Goal: Find specific page/section: Find specific page/section

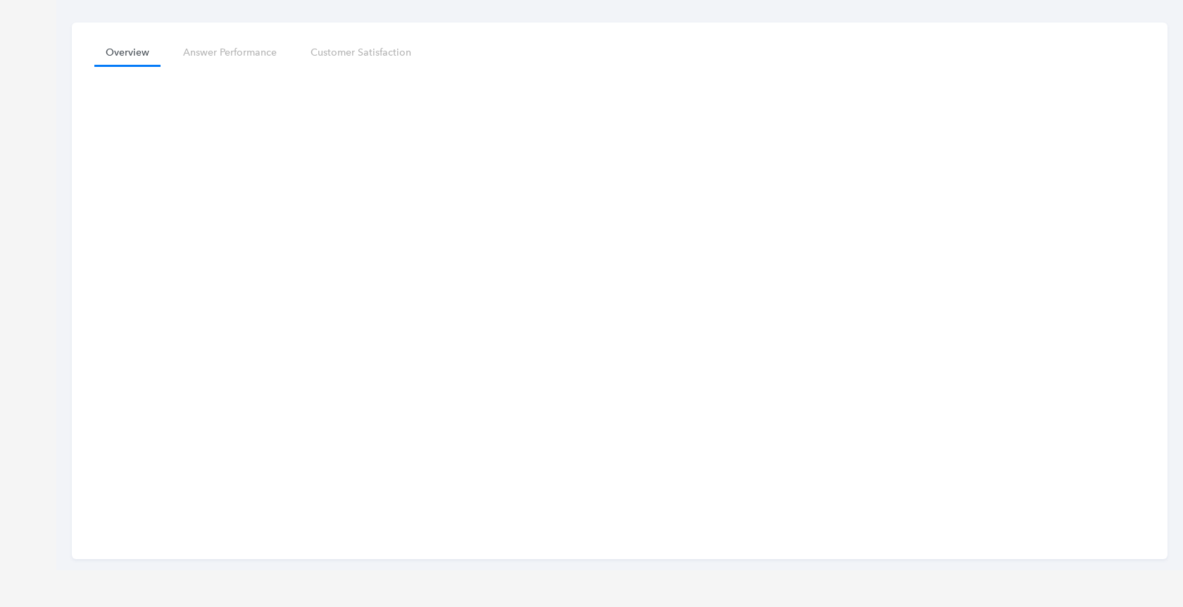
click at [30, 87] on div "Overview Answer Performance Customer Satisfaction" at bounding box center [591, 303] width 1183 height 607
click at [19, 35] on div "Overview Answer Performance Customer Satisfaction" at bounding box center [591, 303] width 1183 height 607
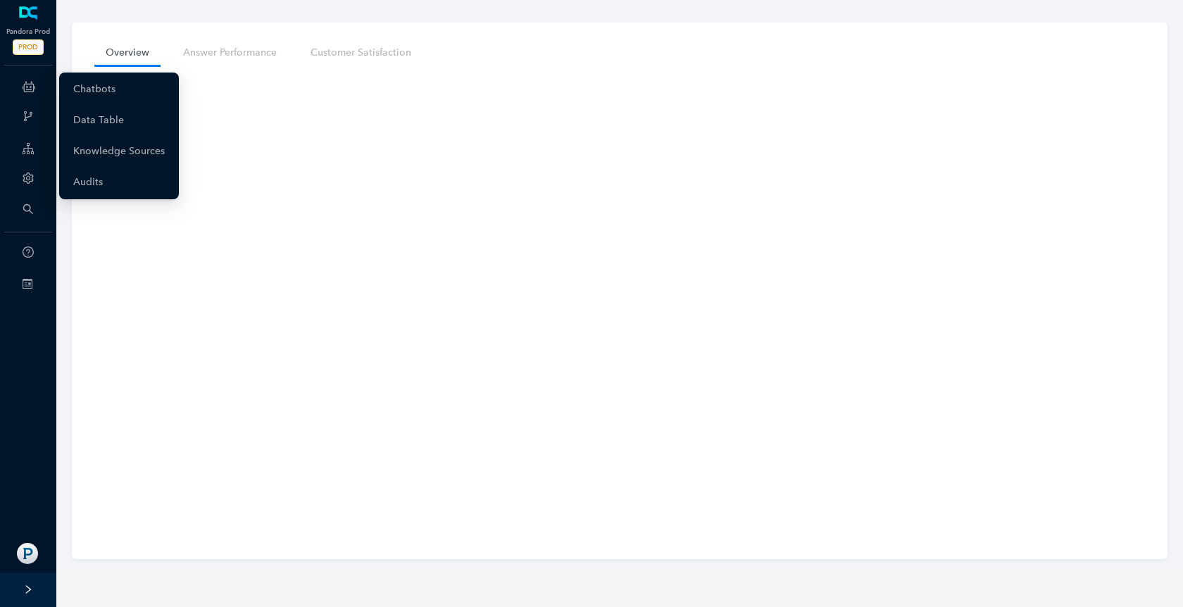
click at [34, 82] on icon at bounding box center [29, 87] width 13 height 28
click at [91, 87] on link "Chatbots" at bounding box center [94, 89] width 42 height 28
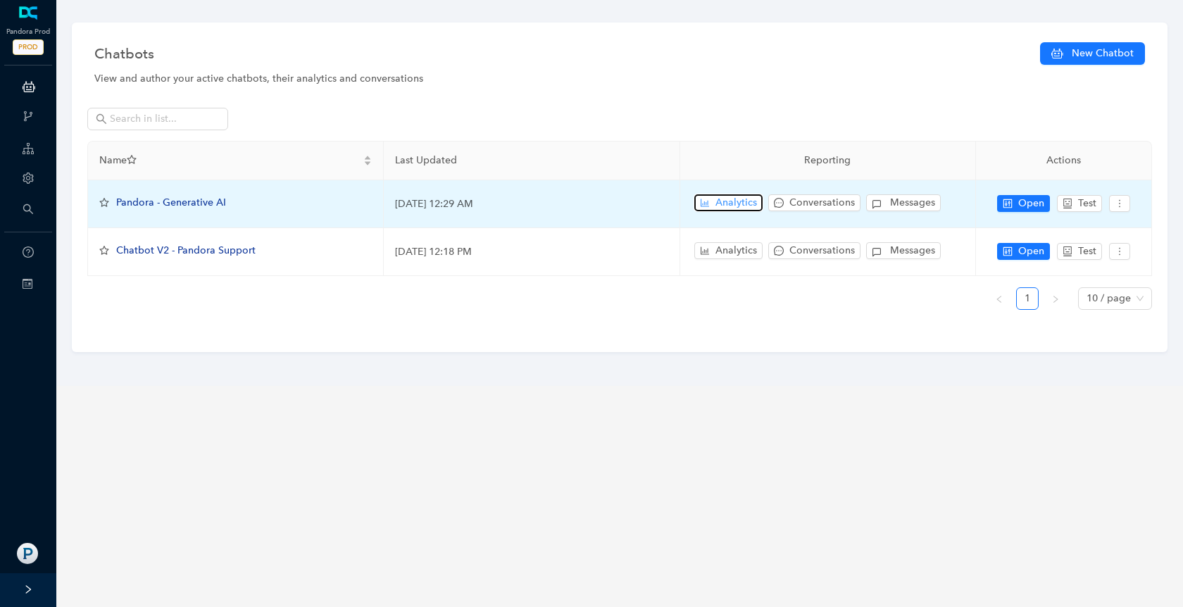
click at [722, 199] on span "Analytics" at bounding box center [737, 202] width 42 height 15
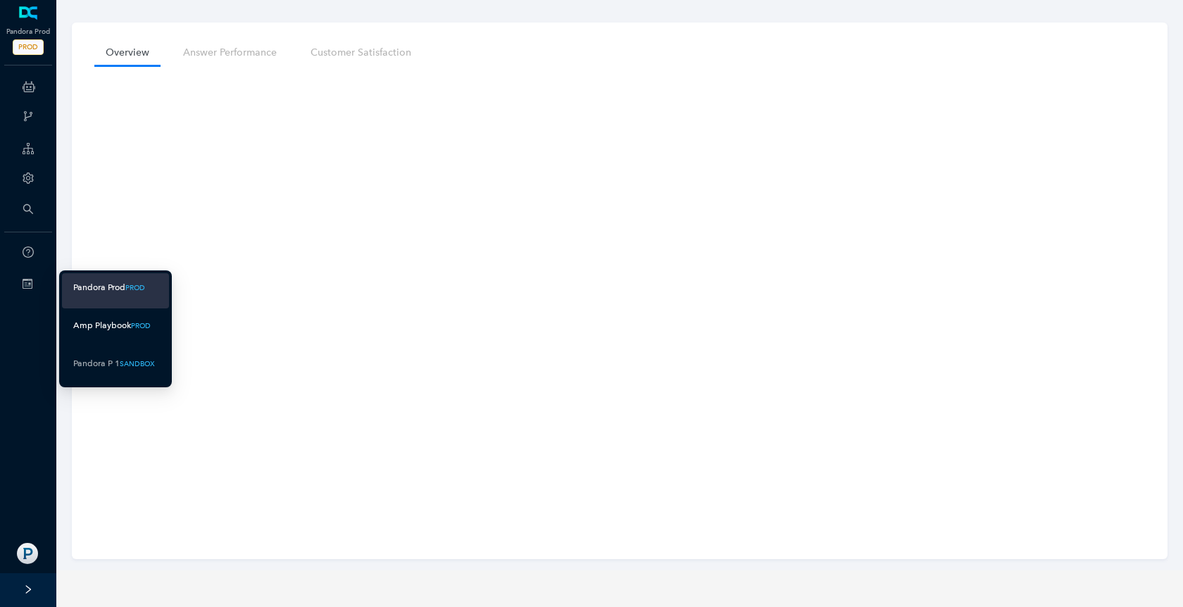
click at [105, 321] on div "Amp Playbook" at bounding box center [102, 326] width 58 height 18
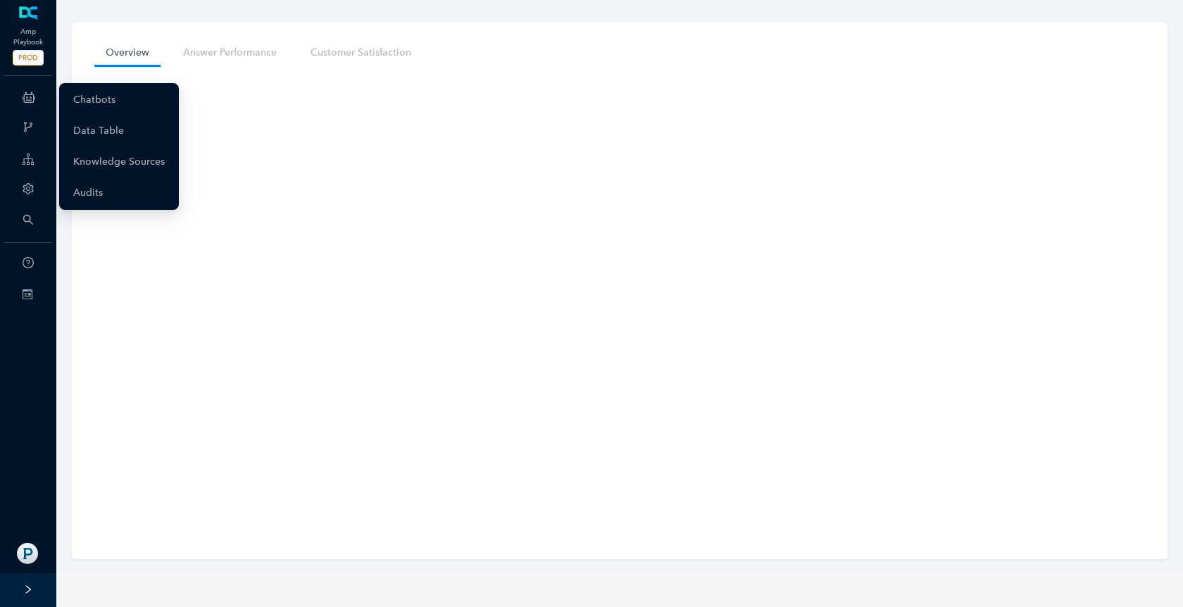
click at [30, 98] on icon at bounding box center [29, 97] width 13 height 28
click at [73, 108] on link "Chatbots" at bounding box center [94, 100] width 42 height 28
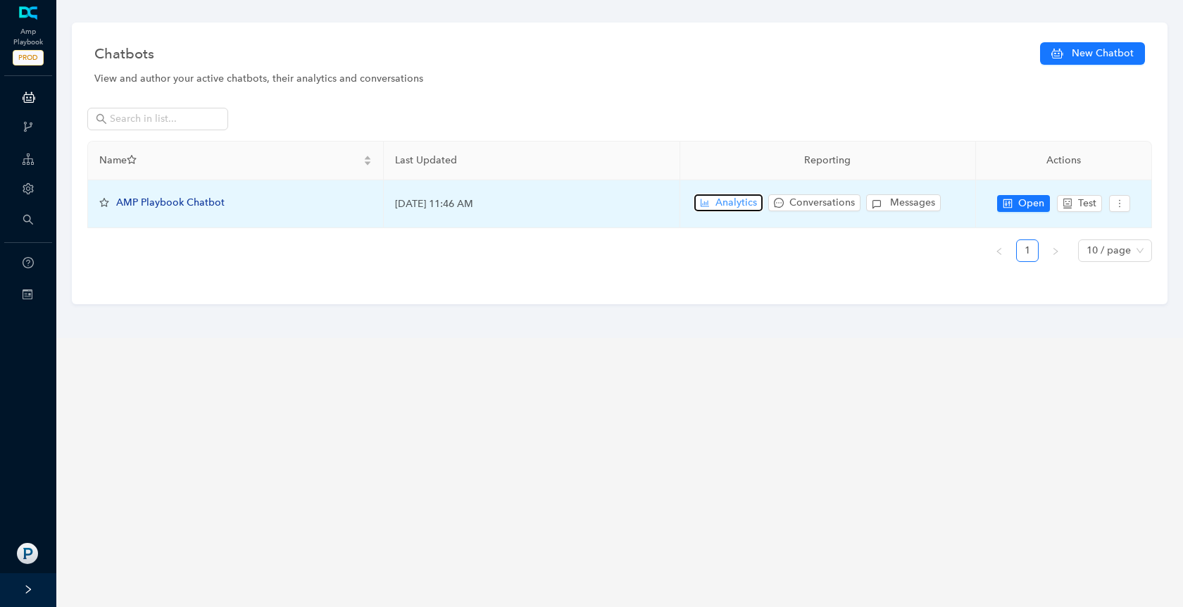
click at [721, 199] on span "Analytics" at bounding box center [737, 202] width 42 height 15
